Goal: Task Accomplishment & Management: Use online tool/utility

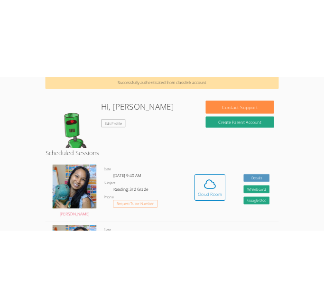
scroll to position [44, 0]
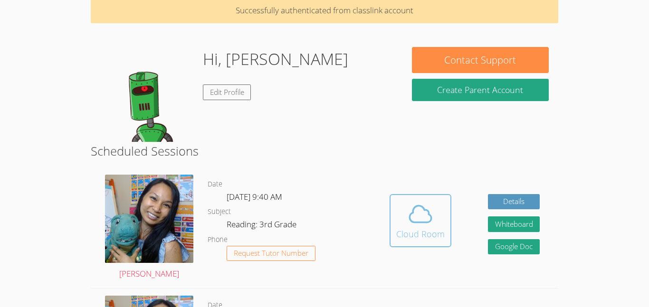
click at [405, 226] on span at bounding box center [420, 214] width 48 height 27
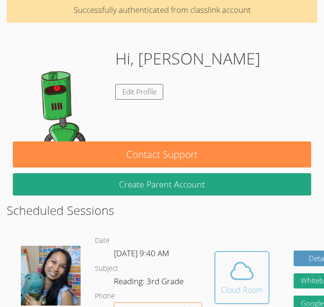
click at [221, 285] on div "Cloud Room" at bounding box center [242, 289] width 42 height 11
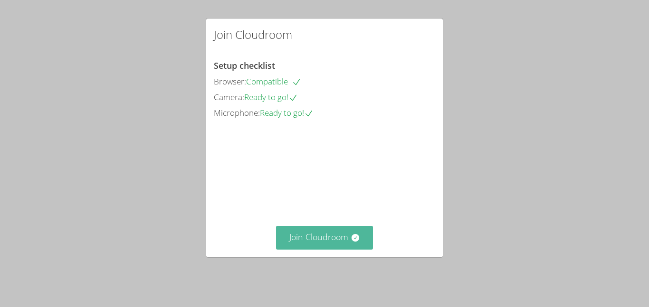
click at [347, 242] on button "Join Cloudroom" at bounding box center [324, 237] width 97 height 23
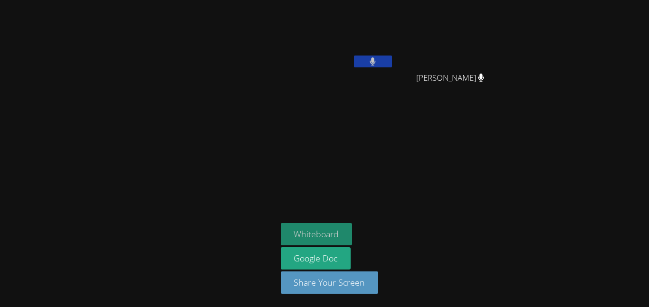
click at [324, 231] on button "Whiteboard" at bounding box center [317, 234] width 72 height 22
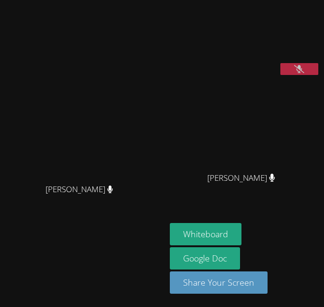
click at [297, 75] on button at bounding box center [300, 69] width 38 height 12
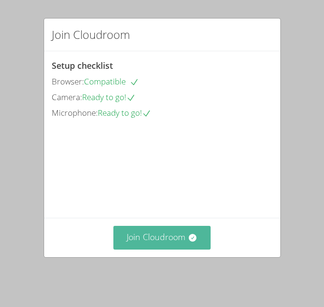
click at [170, 249] on button "Join Cloudroom" at bounding box center [161, 237] width 97 height 23
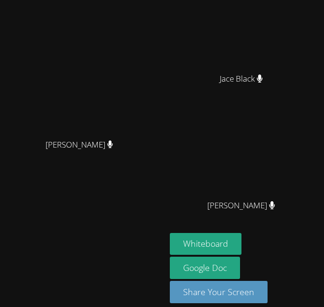
scroll to position [101, 0]
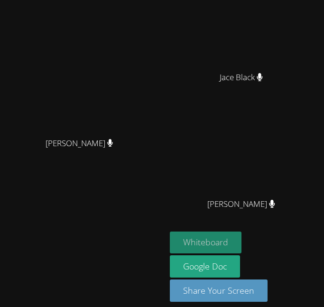
click at [173, 254] on button "Whiteboard" at bounding box center [206, 243] width 72 height 22
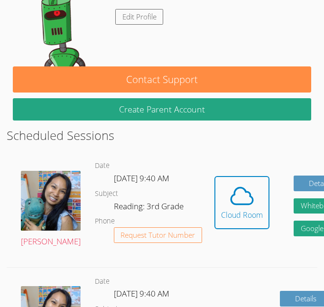
scroll to position [133, 0]
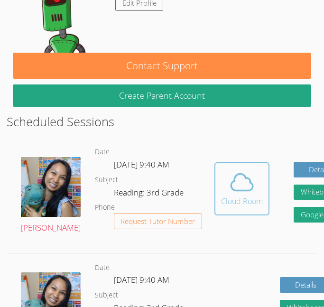
click at [215, 209] on button "Cloud Room" at bounding box center [242, 188] width 55 height 53
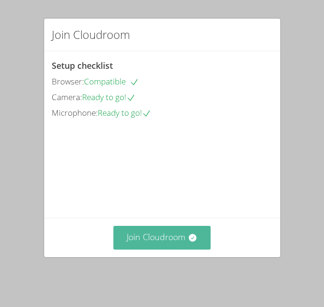
click at [196, 241] on icon at bounding box center [192, 237] width 9 height 9
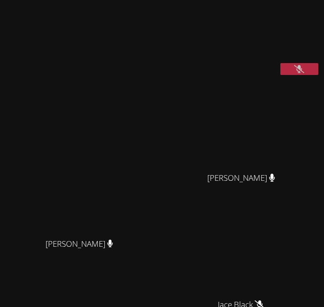
click at [300, 73] on icon at bounding box center [299, 69] width 10 height 8
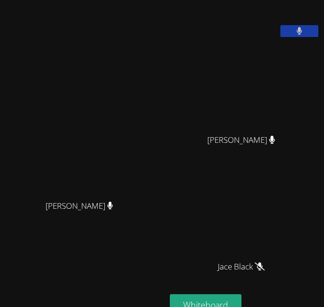
scroll to position [1, 0]
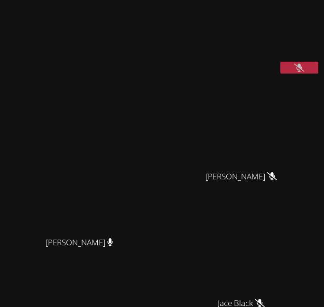
click at [299, 72] on icon at bounding box center [299, 68] width 10 height 8
click at [305, 74] on button at bounding box center [300, 68] width 38 height 12
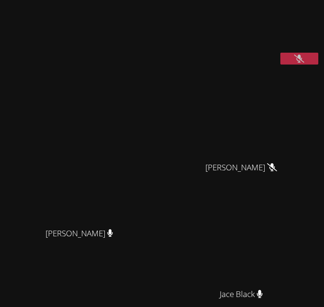
scroll to position [10, 0]
click at [287, 65] on button at bounding box center [300, 59] width 38 height 12
click at [302, 63] on icon at bounding box center [299, 59] width 10 height 8
click at [316, 65] on button at bounding box center [300, 59] width 38 height 12
